Goal: Information Seeking & Learning: Find specific fact

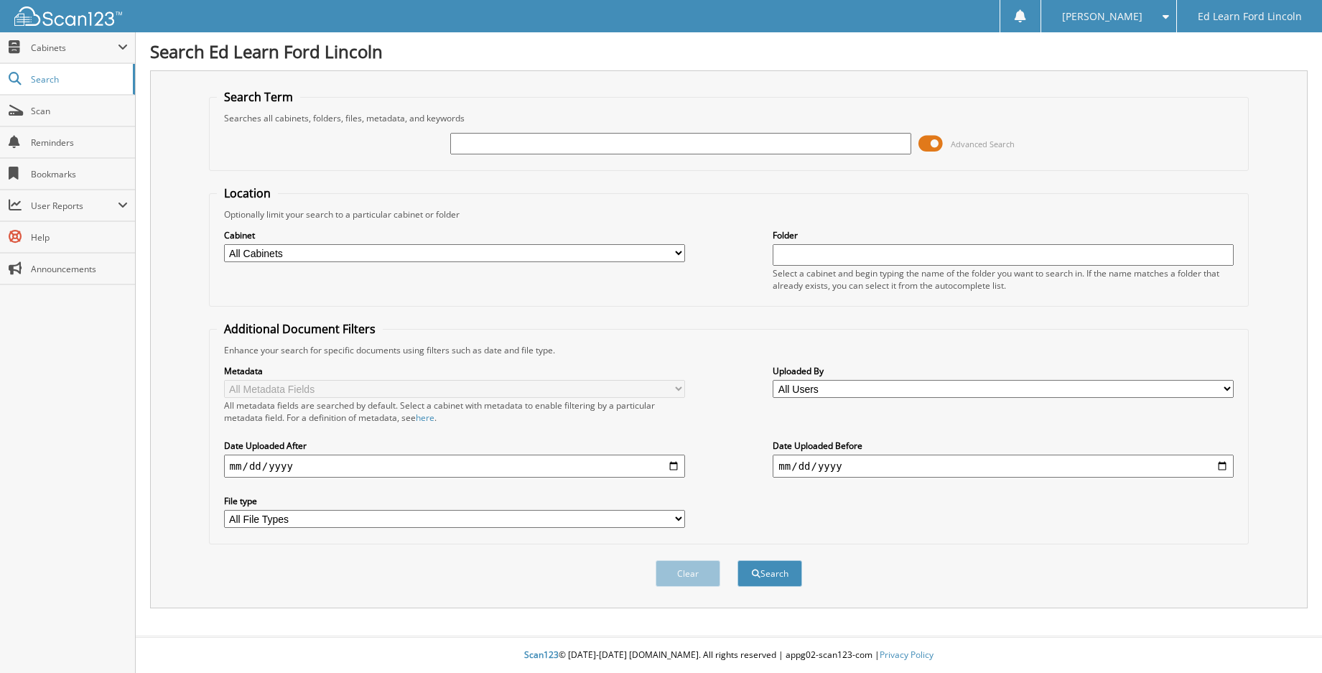
click at [543, 147] on input "text" at bounding box center [680, 144] width 461 height 22
type input "23F1441"
click at [737, 560] on button "Search" at bounding box center [769, 573] width 65 height 27
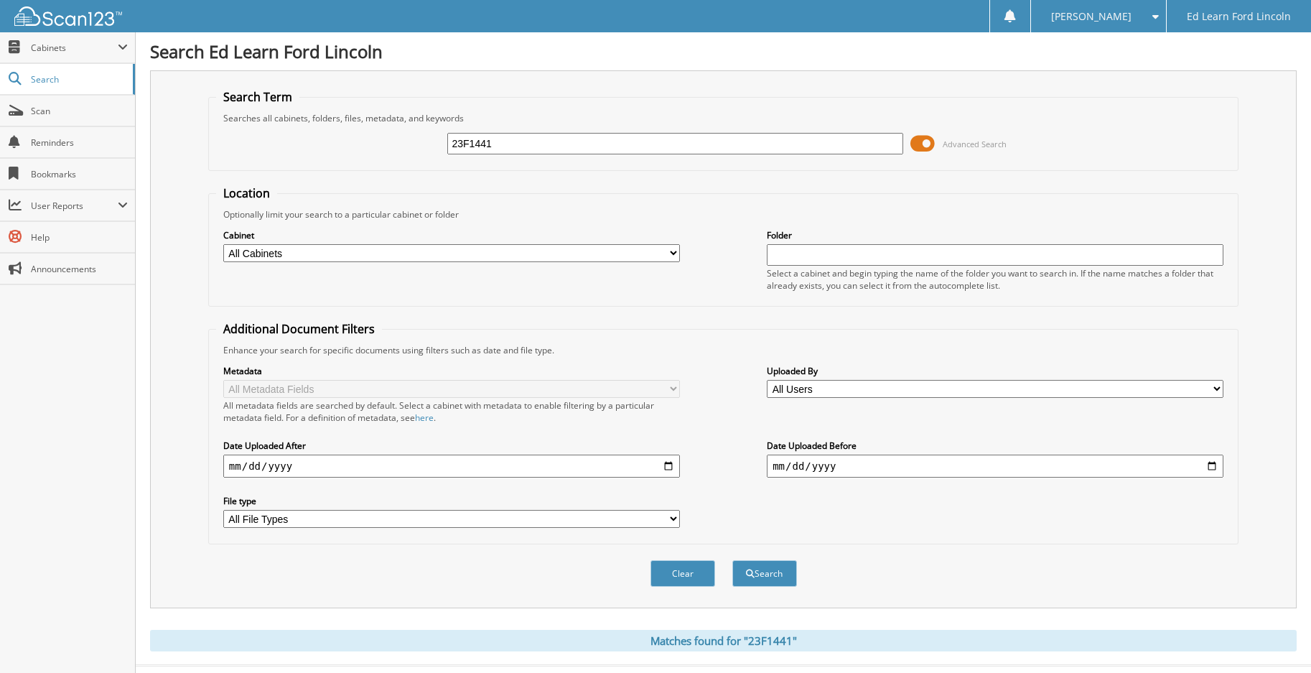
drag, startPoint x: 513, startPoint y: 142, endPoint x: 405, endPoint y: 141, distance: 108.4
click at [405, 141] on div "23F1441 Advanced Search" at bounding box center [723, 143] width 1014 height 39
type input "powell"
click at [732, 560] on button "Search" at bounding box center [764, 573] width 65 height 27
drag, startPoint x: 521, startPoint y: 136, endPoint x: 372, endPoint y: 148, distance: 149.1
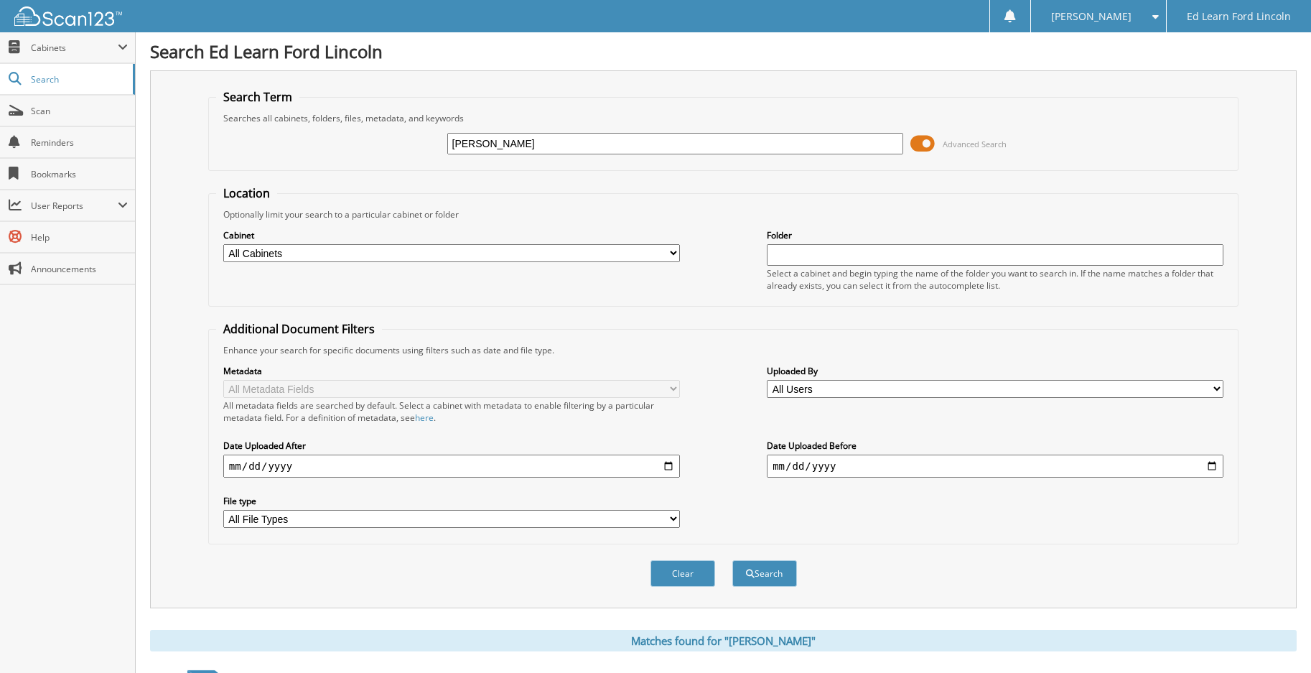
click at [372, 148] on div "powell Advanced Search" at bounding box center [723, 143] width 1014 height 39
paste input "Donylyk"
type input "Donylyk"
click at [732, 560] on button "Search" at bounding box center [764, 573] width 65 height 27
